Goal: Check status: Check status

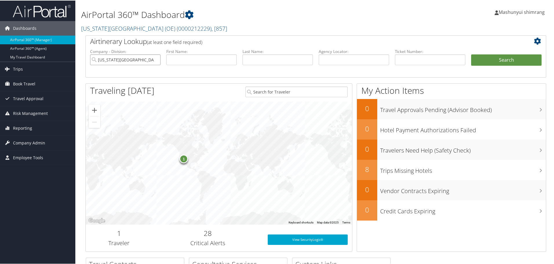
click at [156, 60] on input "Utah Tech University (OE)" at bounding box center [125, 59] width 70 height 11
click at [335, 58] on input "text" at bounding box center [353, 59] width 70 height 11
paste input "DK177C"
type input "DK177C"
click at [499, 59] on button "Search" at bounding box center [506, 60] width 70 height 12
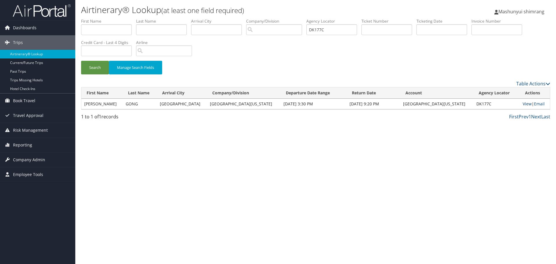
click at [523, 106] on link "View" at bounding box center [527, 104] width 9 height 6
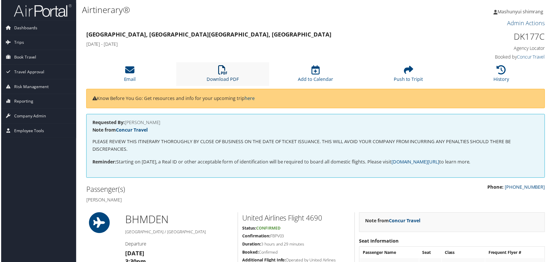
drag, startPoint x: 225, startPoint y: 71, endPoint x: 229, endPoint y: 74, distance: 5.5
click at [225, 71] on icon at bounding box center [222, 69] width 9 height 9
